Goal: Transaction & Acquisition: Purchase product/service

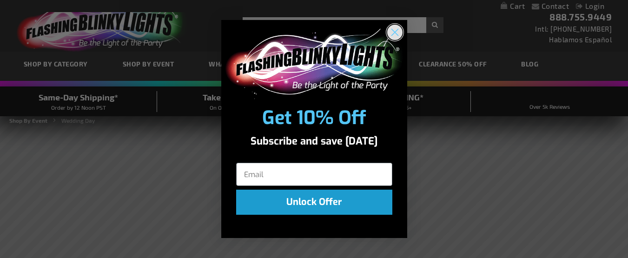
click at [395, 31] on circle "Close dialog" at bounding box center [393, 32] width 15 height 15
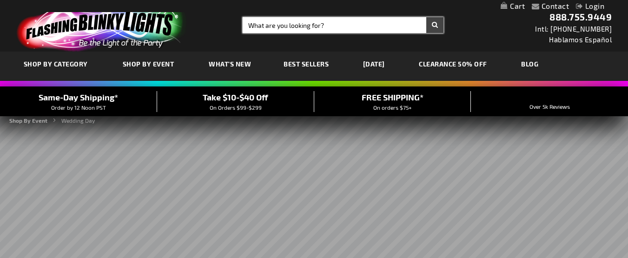
click at [314, 25] on input "Search" at bounding box center [342, 25] width 201 height 16
type input "cowboy"
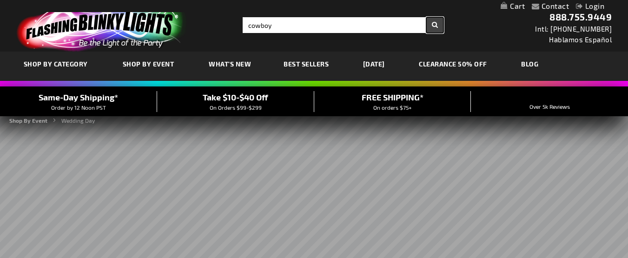
click at [432, 21] on button "Search" at bounding box center [434, 25] width 17 height 16
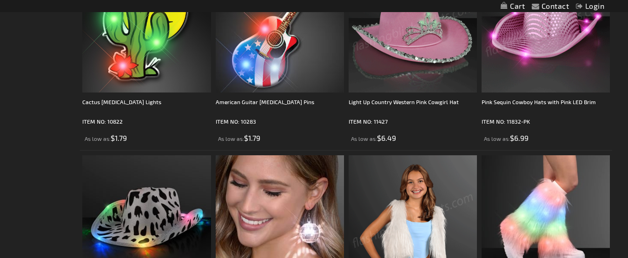
scroll to position [976, 0]
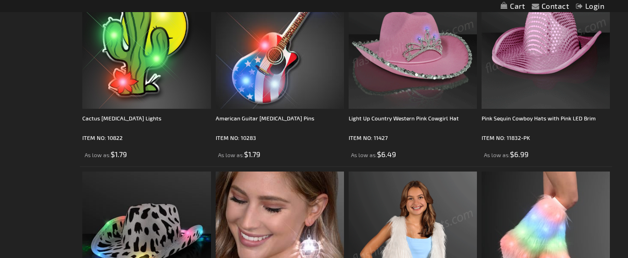
click at [410, 71] on img at bounding box center [412, 44] width 128 height 128
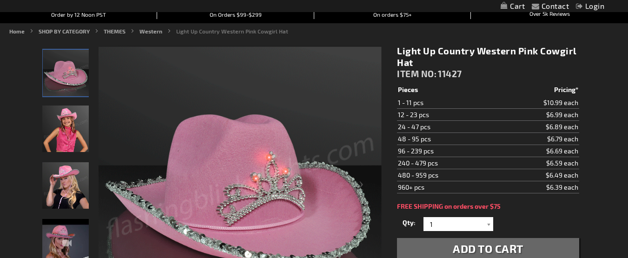
click at [494, 248] on span "Add to Cart" at bounding box center [487, 248] width 71 height 13
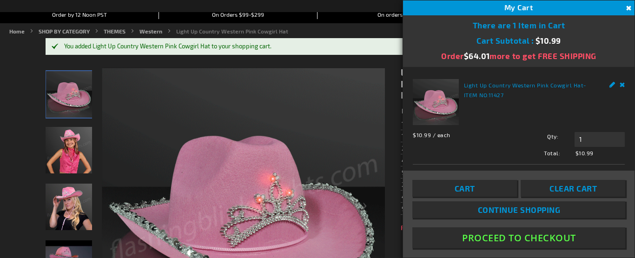
click at [511, 209] on span "Continue Shopping" at bounding box center [518, 209] width 83 height 9
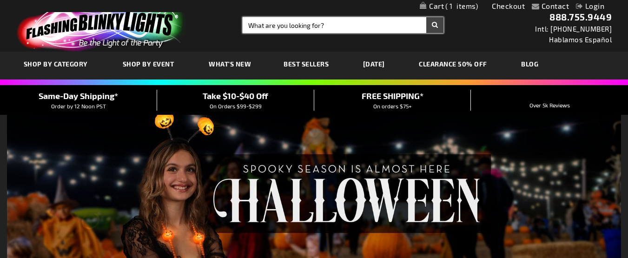
click at [325, 21] on input "Search" at bounding box center [342, 25] width 201 height 16
type input "cowboy hat"
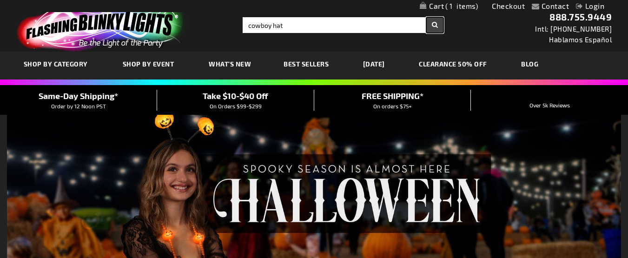
click at [433, 28] on button "Search" at bounding box center [434, 25] width 17 height 16
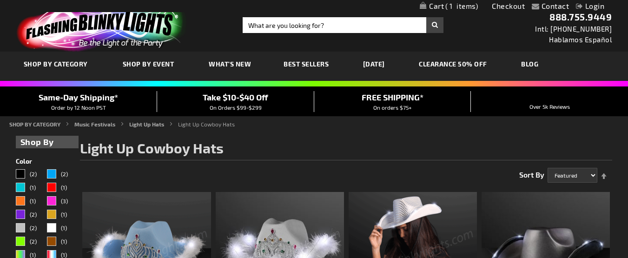
click at [296, 65] on span "Best Sellers" at bounding box center [305, 64] width 45 height 8
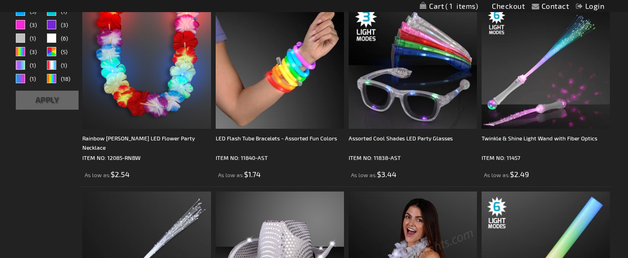
scroll to position [279, 0]
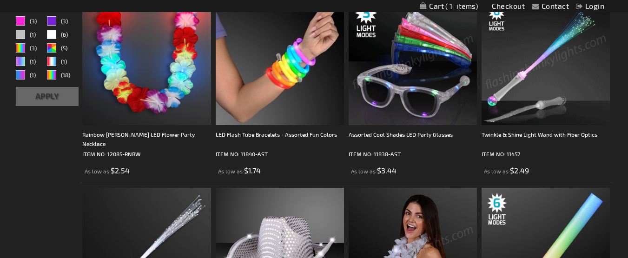
click at [422, 78] on img at bounding box center [412, 61] width 128 height 128
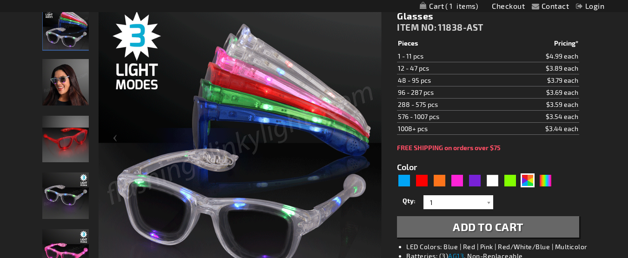
click at [438, 92] on td "96 - 287 pcs" at bounding box center [447, 92] width 101 height 12
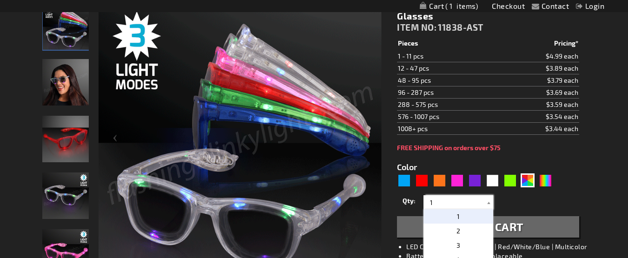
click at [477, 203] on input "1" at bounding box center [459, 202] width 67 height 14
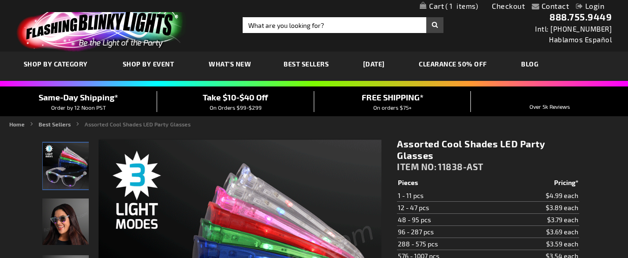
click at [471, 62] on link "CLEARANCE 50% OFF" at bounding box center [453, 63] width 82 height 31
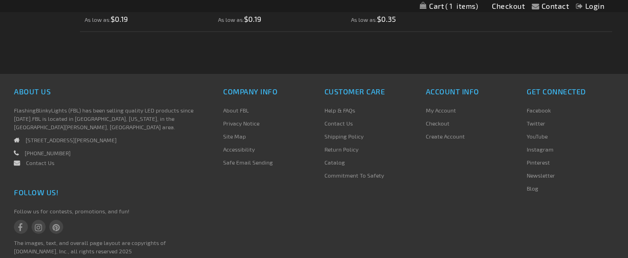
scroll to position [2834, 0]
